Goal: Obtain resource: Download file/media

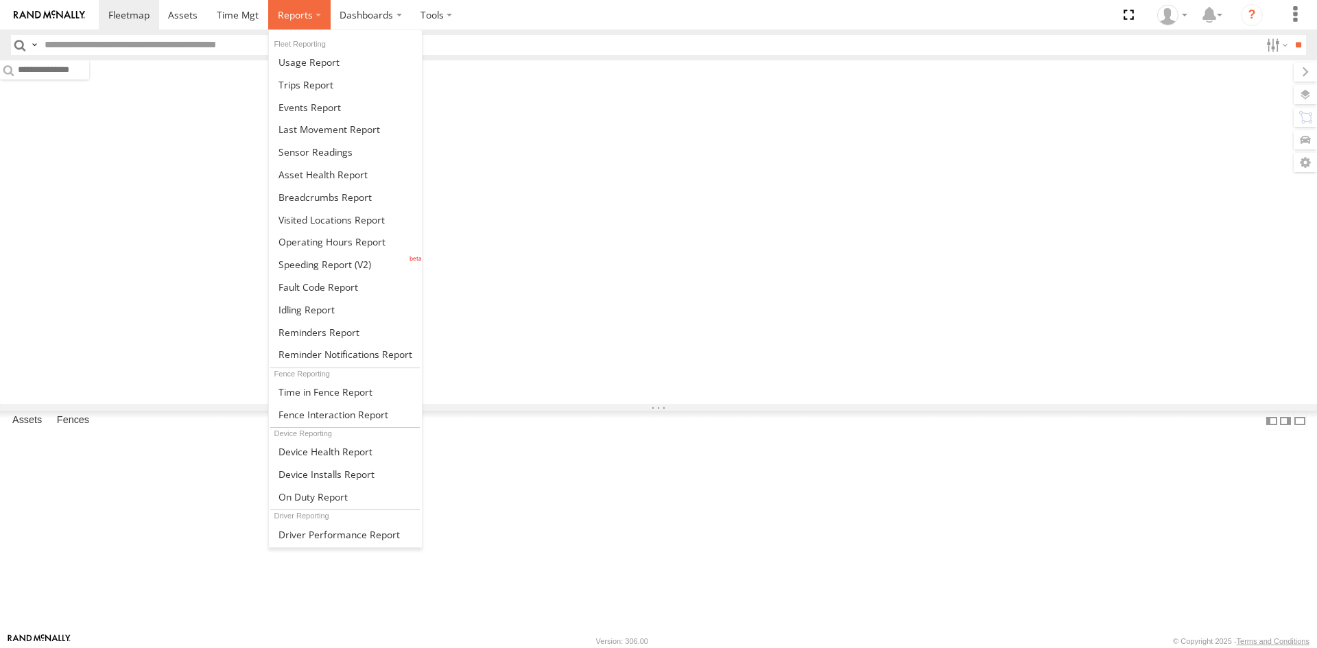
click at [298, 11] on span at bounding box center [295, 14] width 35 height 13
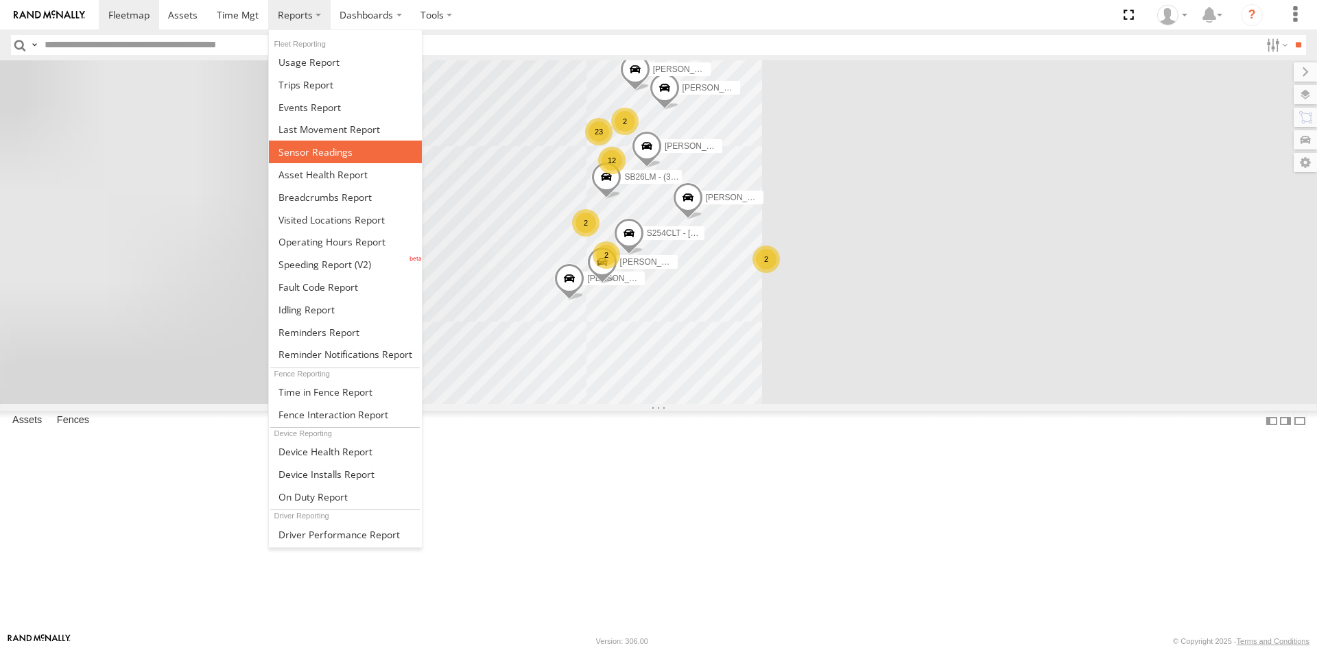
click at [320, 147] on span at bounding box center [316, 151] width 74 height 13
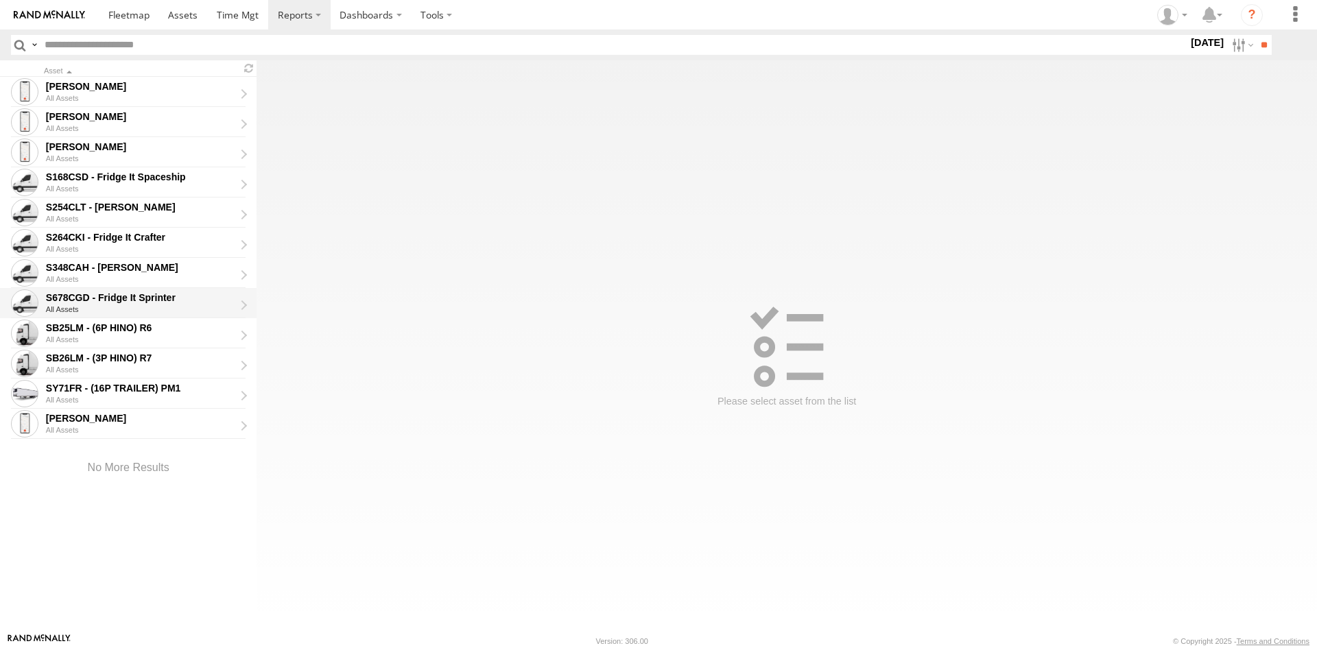
click at [167, 306] on div "All Assets" at bounding box center [145, 309] width 198 height 8
type input "**********"
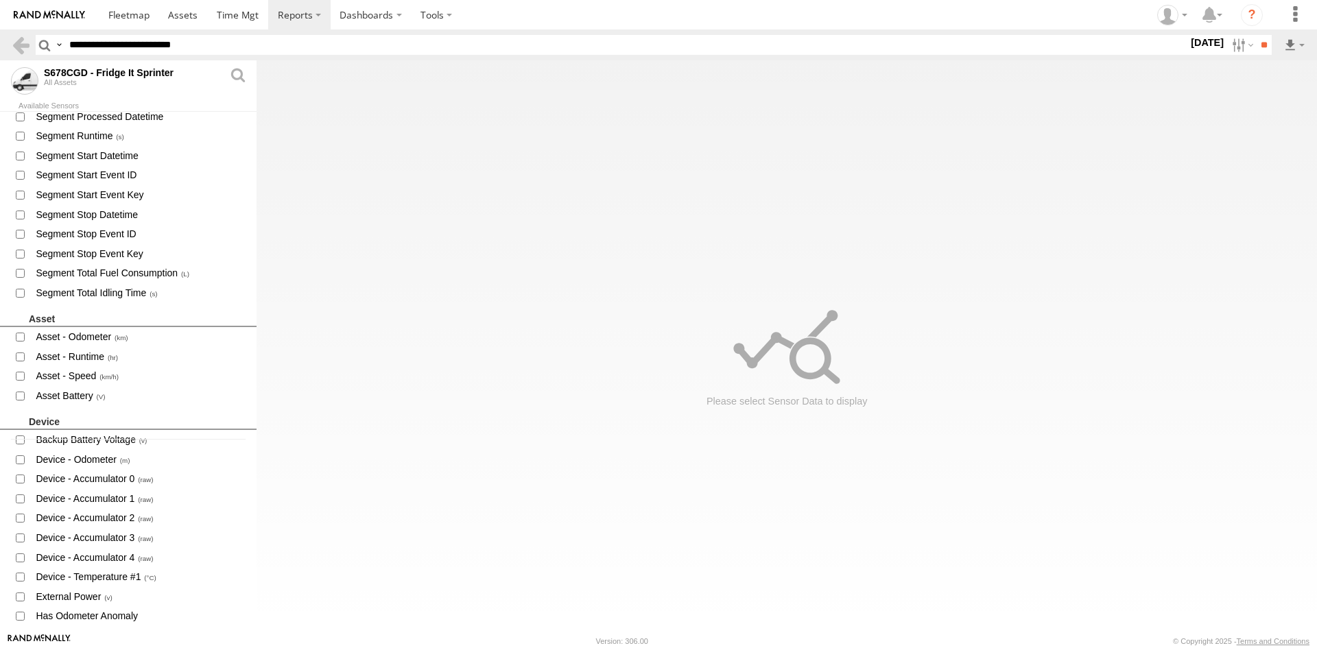
scroll to position [343, 0]
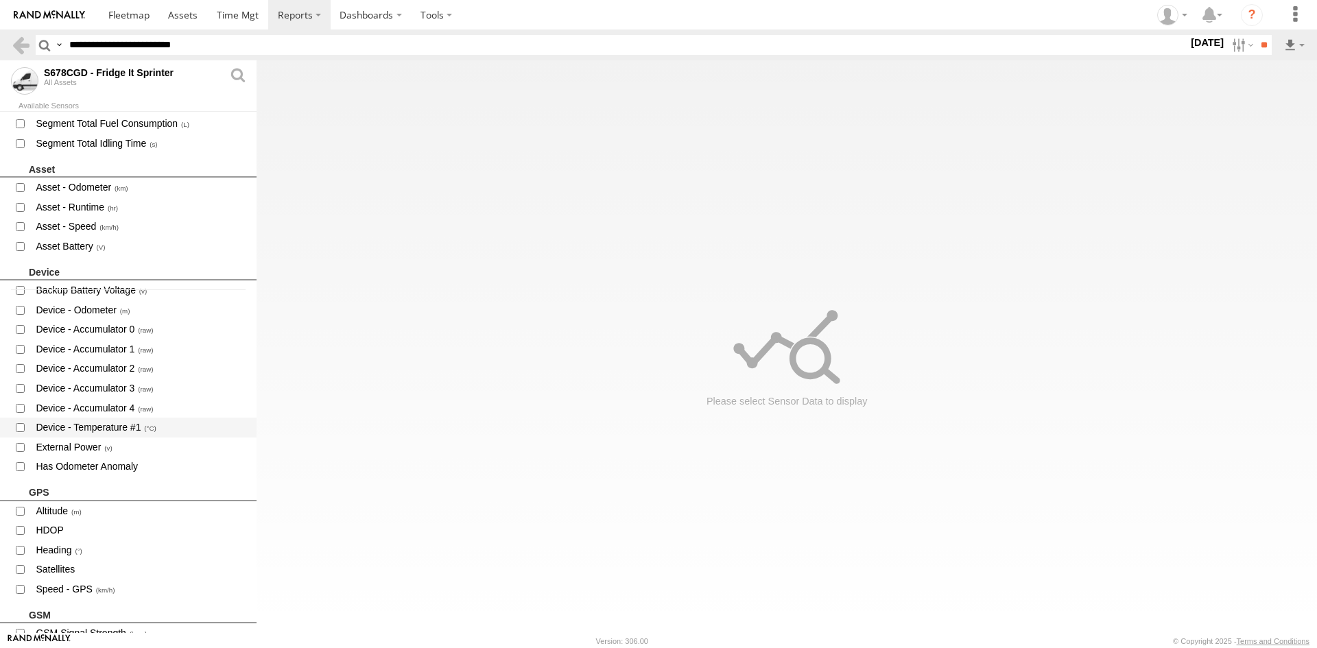
click at [111, 431] on span "Device - Temperature #1" at bounding box center [140, 427] width 212 height 17
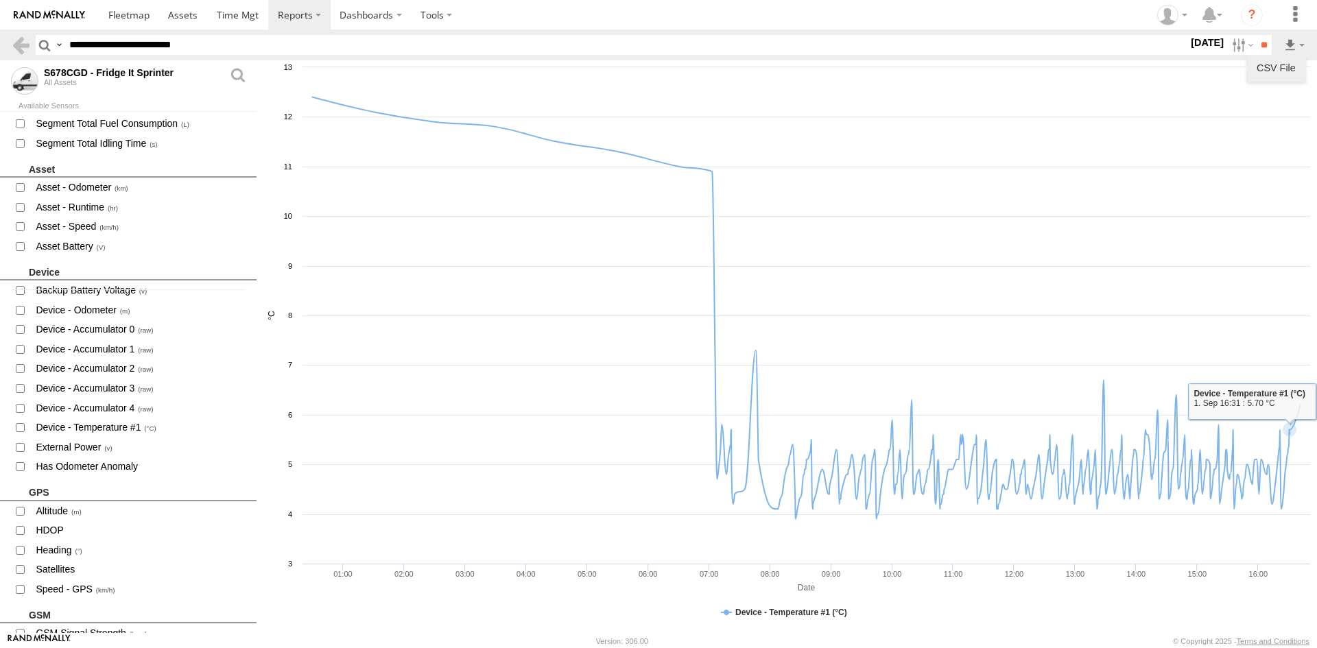
click at [1272, 66] on link "CSV File" at bounding box center [1276, 68] width 49 height 21
